Goal: Task Accomplishment & Management: Manage account settings

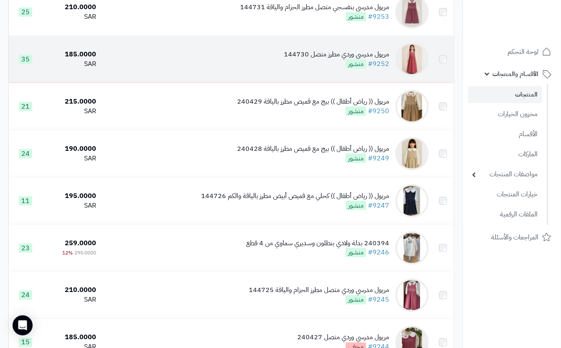
scroll to position [167, 0]
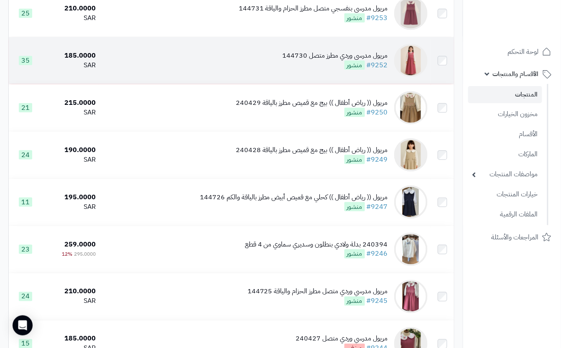
click at [290, 70] on div "مريول مدرسي وردي مطرز متصل 144730 #9252 منشور" at bounding box center [335, 60] width 105 height 19
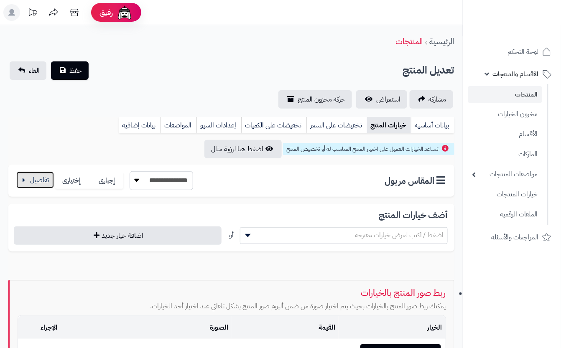
click at [36, 181] on button "button" at bounding box center [35, 180] width 38 height 17
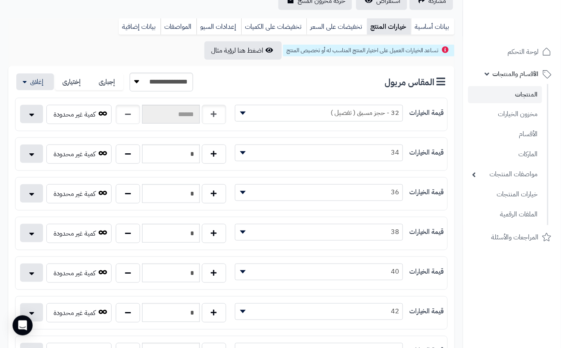
scroll to position [111, 0]
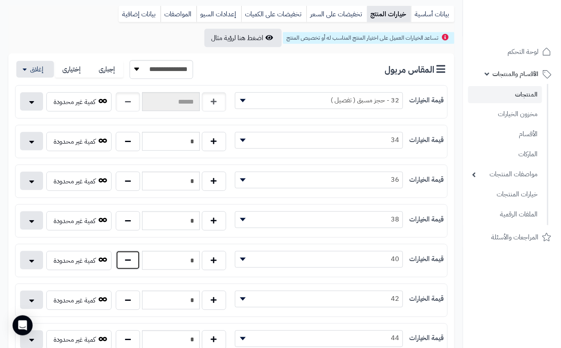
click at [131, 262] on button "button" at bounding box center [128, 260] width 24 height 19
type input "*"
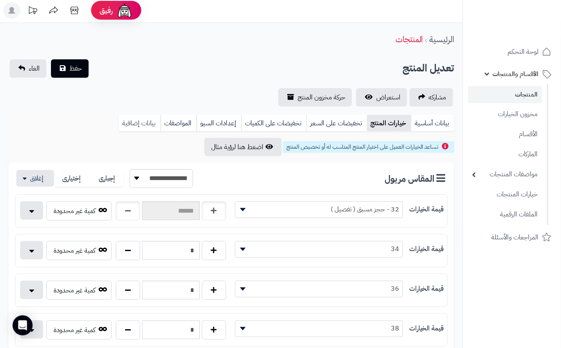
scroll to position [0, 0]
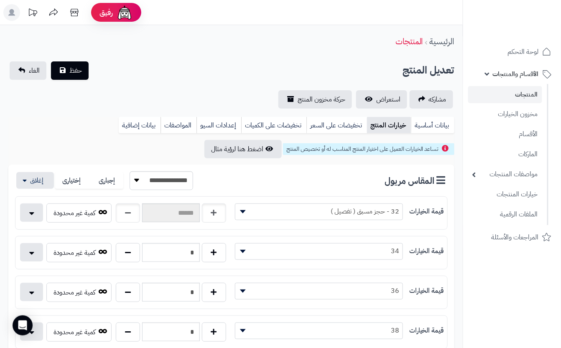
click at [143, 81] on div "**********" at bounding box center [231, 84] width 463 height 47
click at [82, 67] on button "حفظ" at bounding box center [70, 70] width 38 height 18
